Goal: Navigation & Orientation: Understand site structure

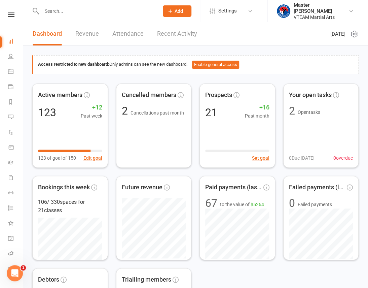
click at [4, 11] on nav "Clubworx Dashboard People Calendar Payments Reports Messages Automations Produc…" at bounding box center [11, 146] width 23 height 288
click at [10, 13] on icon at bounding box center [11, 14] width 6 height 4
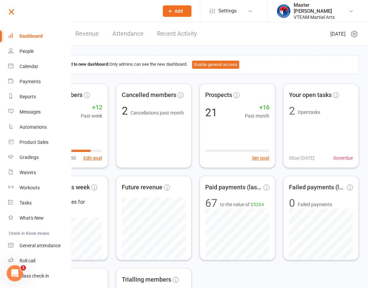
click at [16, 10] on link at bounding box center [39, 14] width 65 height 15
